Goal: Information Seeking & Learning: Understand process/instructions

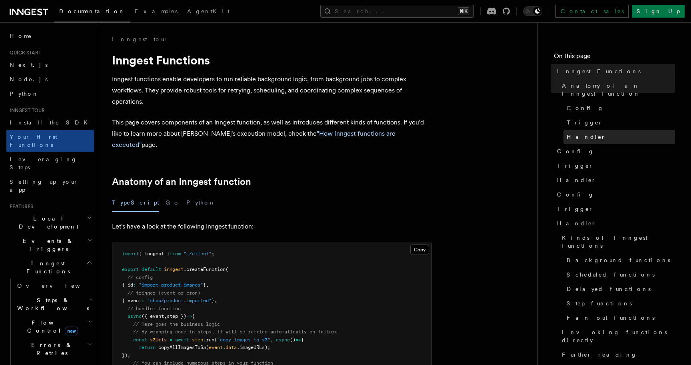
scroll to position [92, 0]
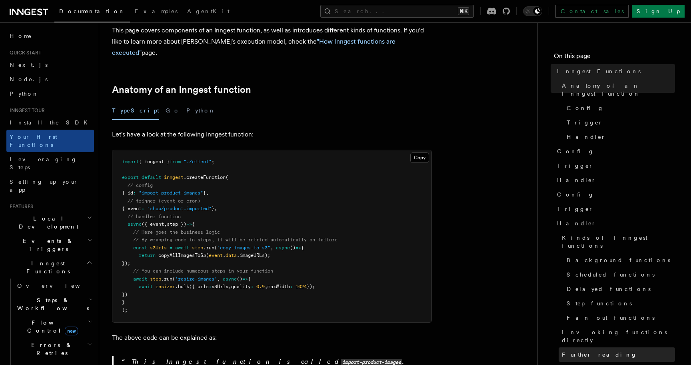
click at [584, 350] on span "Further reading" at bounding box center [599, 354] width 75 height 8
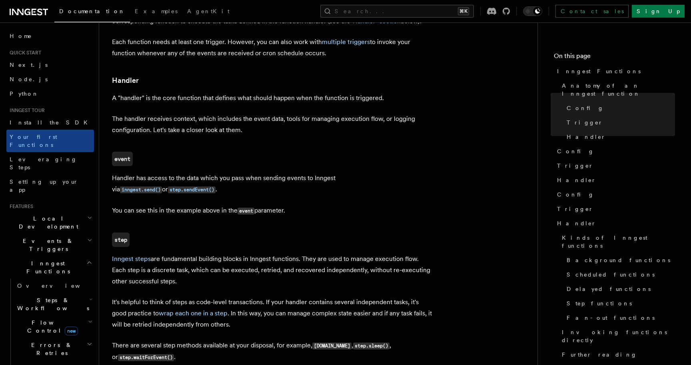
scroll to position [891, 0]
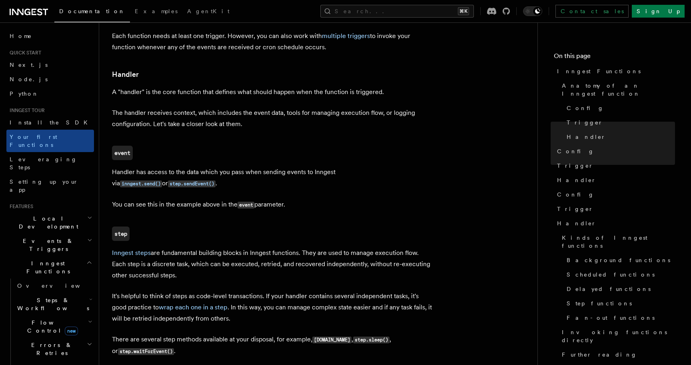
click at [235, 193] on article "Inngest tour Inngest Functions Inngest functions enable developers to run relia…" at bounding box center [318, 122] width 412 height 1957
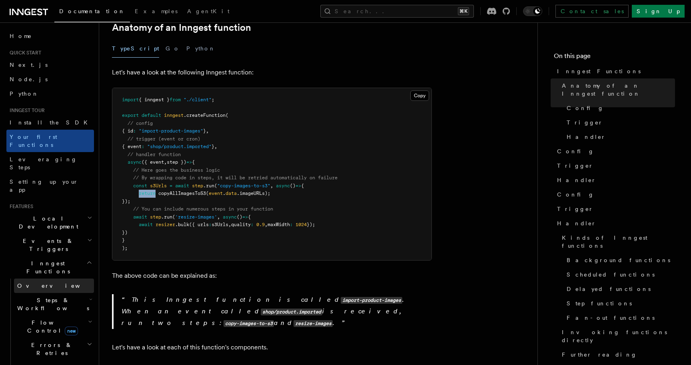
click at [37, 278] on link "Overview" at bounding box center [54, 285] width 80 height 14
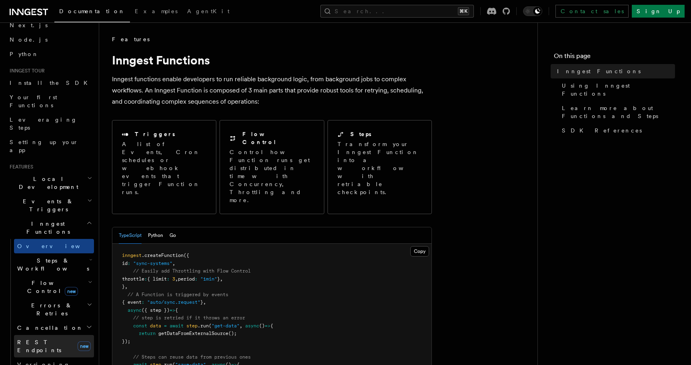
scroll to position [40, 0]
click at [45, 300] on span "Errors & Retries" at bounding box center [50, 308] width 73 height 16
click at [46, 275] on h2 "Flow Control new" at bounding box center [54, 286] width 80 height 22
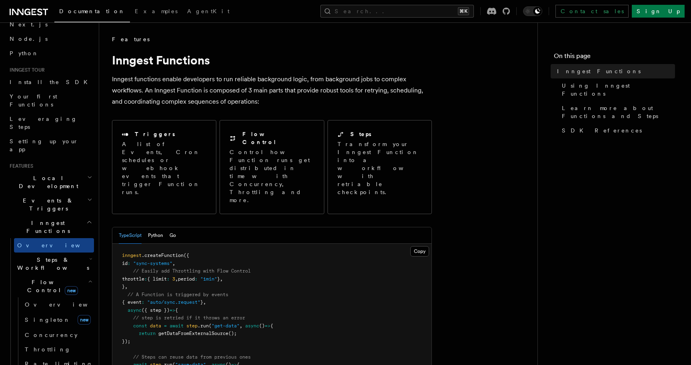
click at [47, 255] on span "Steps & Workflows" at bounding box center [51, 263] width 75 height 16
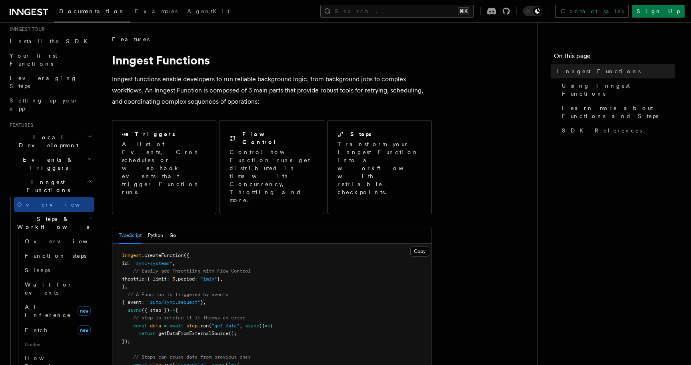
scroll to position [78, 0]
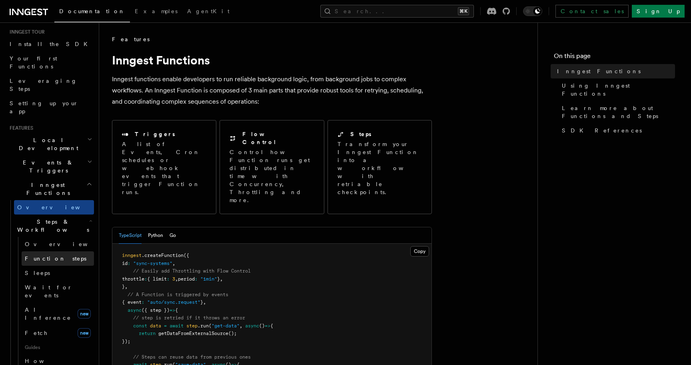
click at [42, 255] on span "Function steps" at bounding box center [56, 258] width 62 height 6
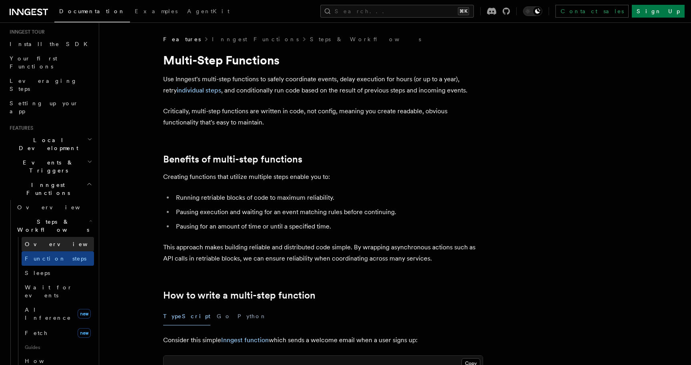
click at [45, 241] on span "Overview" at bounding box center [66, 244] width 82 height 6
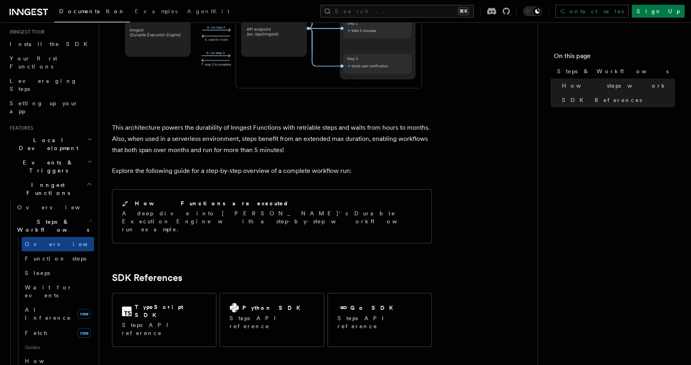
scroll to position [640, 0]
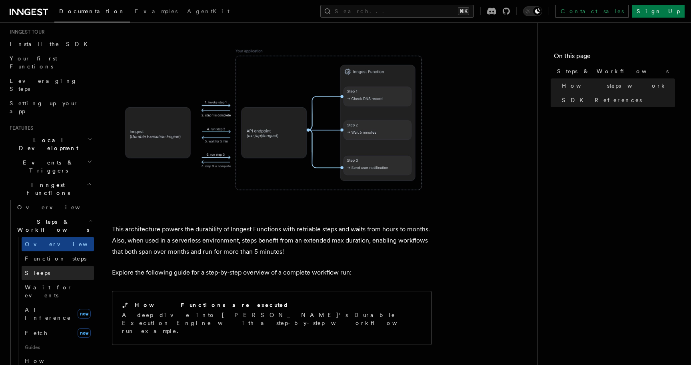
click at [46, 265] on link "Sleeps" at bounding box center [58, 272] width 72 height 14
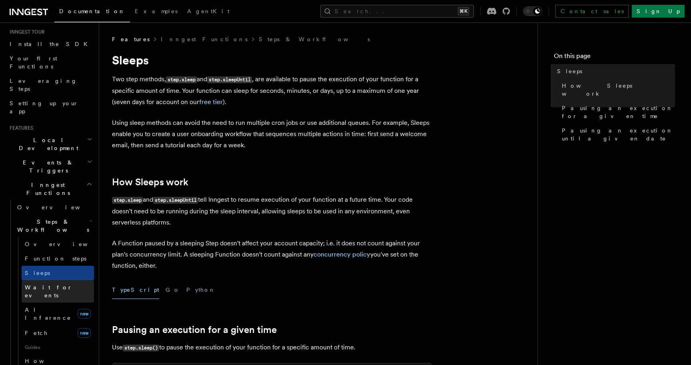
click at [46, 284] on span "Wait for events" at bounding box center [49, 291] width 48 height 14
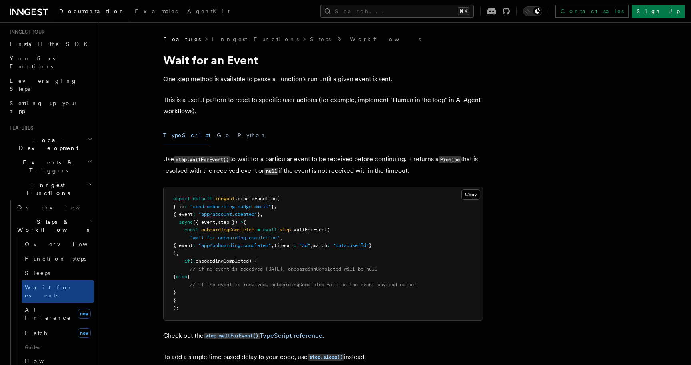
scroll to position [169, 0]
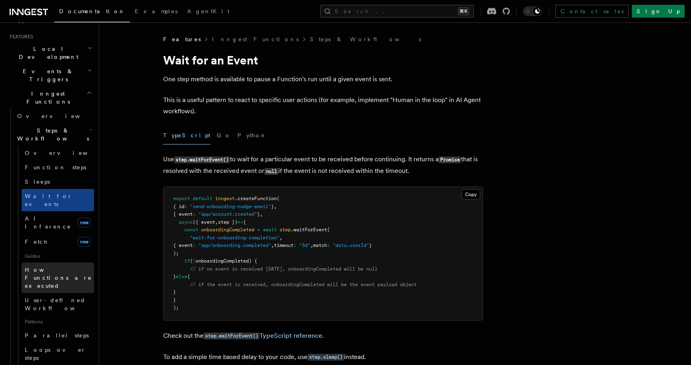
click at [50, 265] on span "How Functions are executed" at bounding box center [59, 277] width 69 height 24
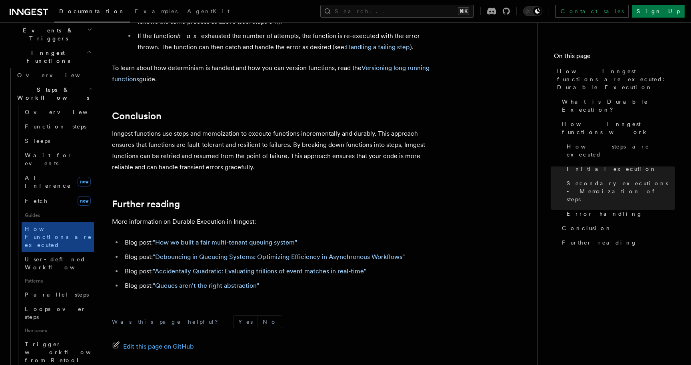
scroll to position [213, 0]
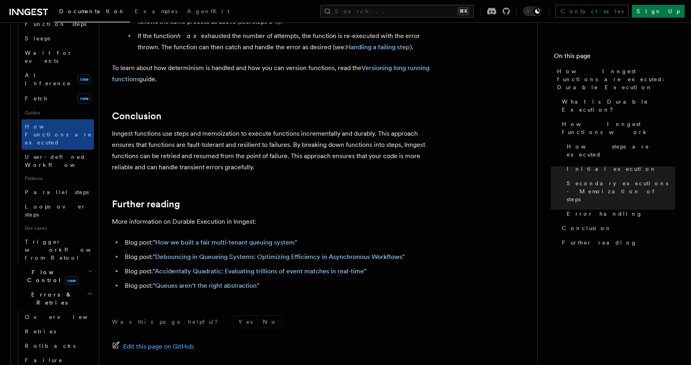
scroll to position [319, 0]
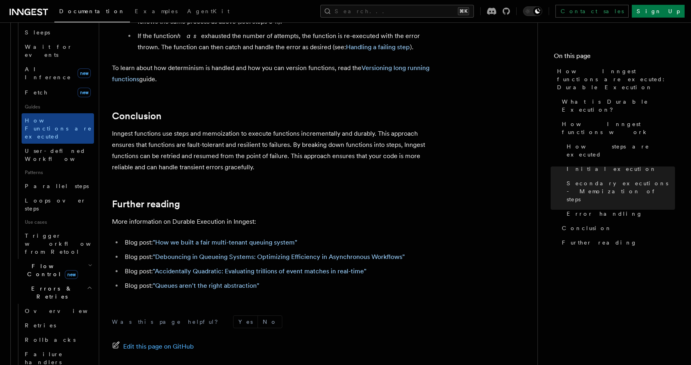
click at [39, 262] on span "Flow Control new" at bounding box center [51, 270] width 74 height 16
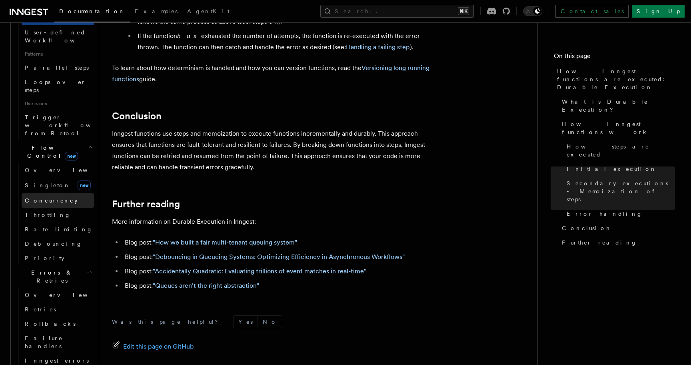
scroll to position [578, 0]
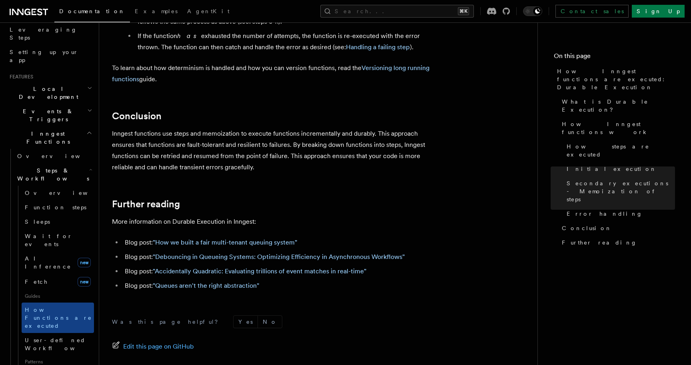
scroll to position [76, 0]
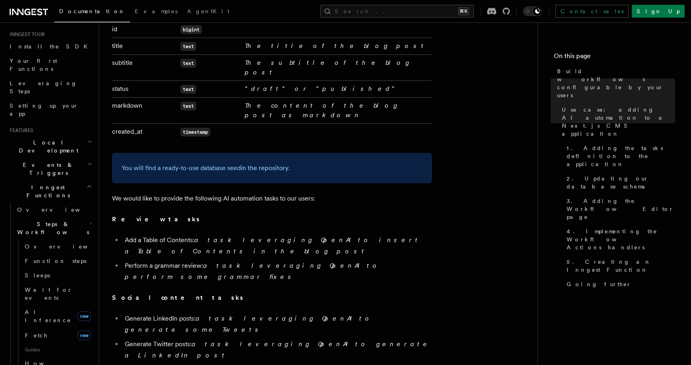
scroll to position [574, 0]
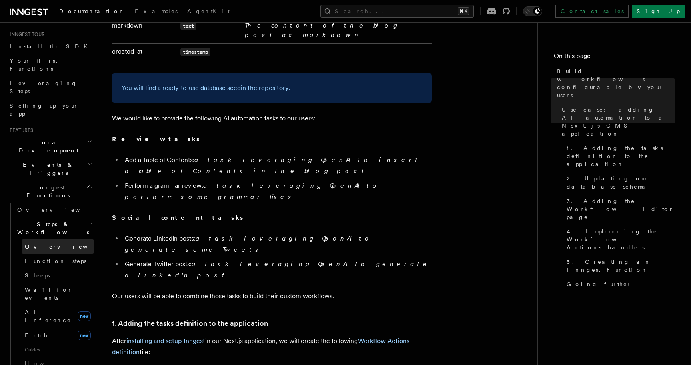
click at [38, 239] on link "Overview" at bounding box center [58, 246] width 72 height 14
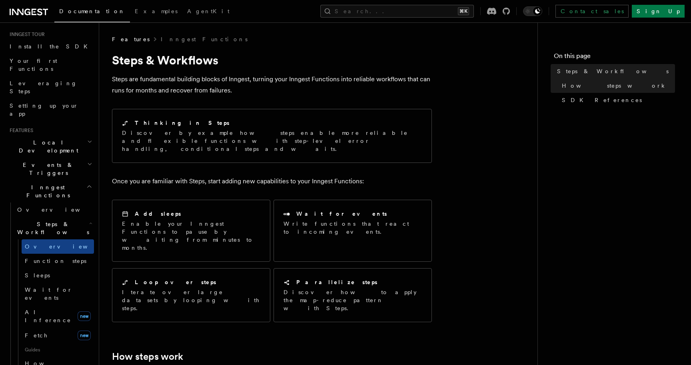
click at [40, 138] on span "Local Development" at bounding box center [46, 146] width 81 height 16
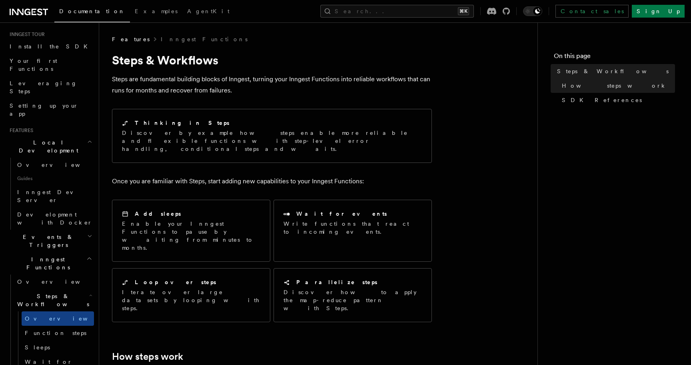
click at [48, 233] on span "Events & Triggers" at bounding box center [46, 241] width 81 height 16
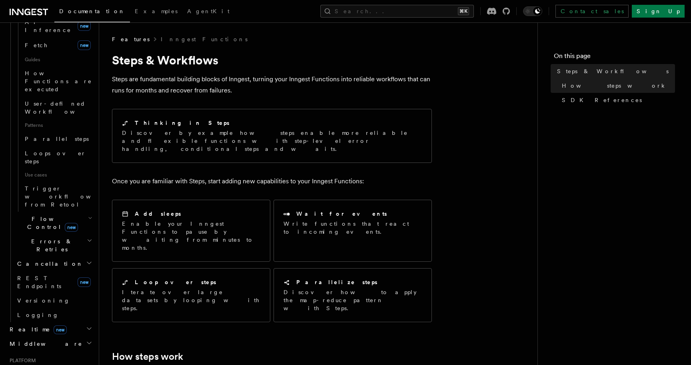
scroll to position [712, 0]
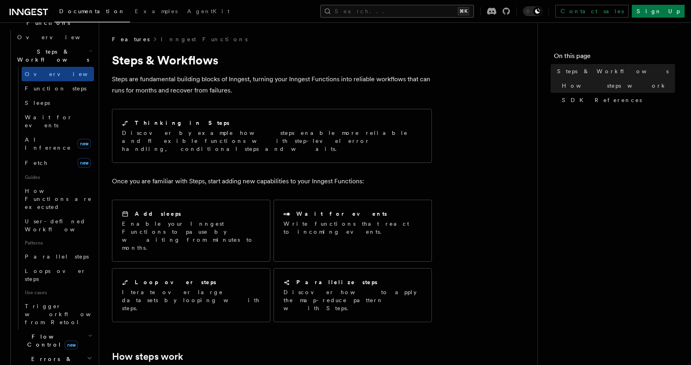
click at [401, 14] on button "Search... ⌘K" at bounding box center [396, 11] width 153 height 13
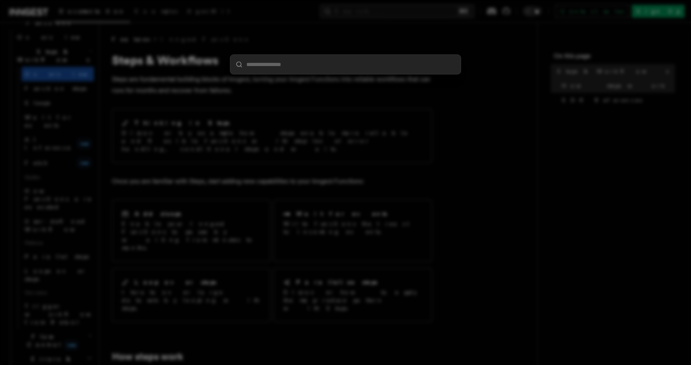
type input "*"
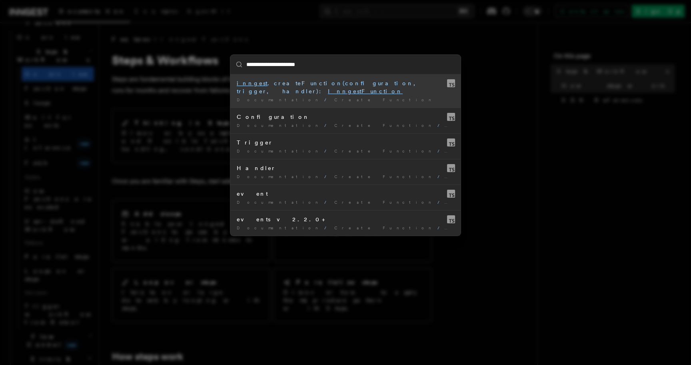
type input "**********"
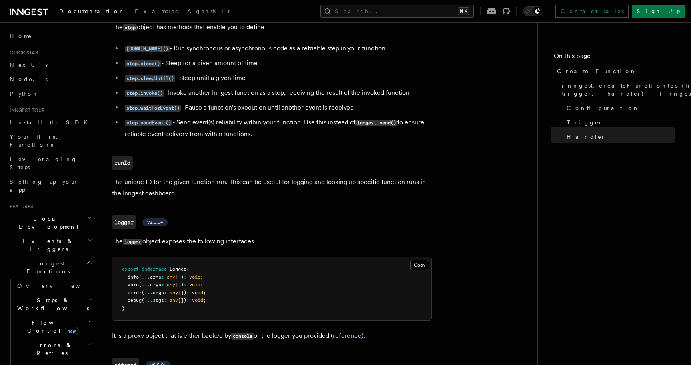
scroll to position [78, 0]
